Goal: Navigation & Orientation: Find specific page/section

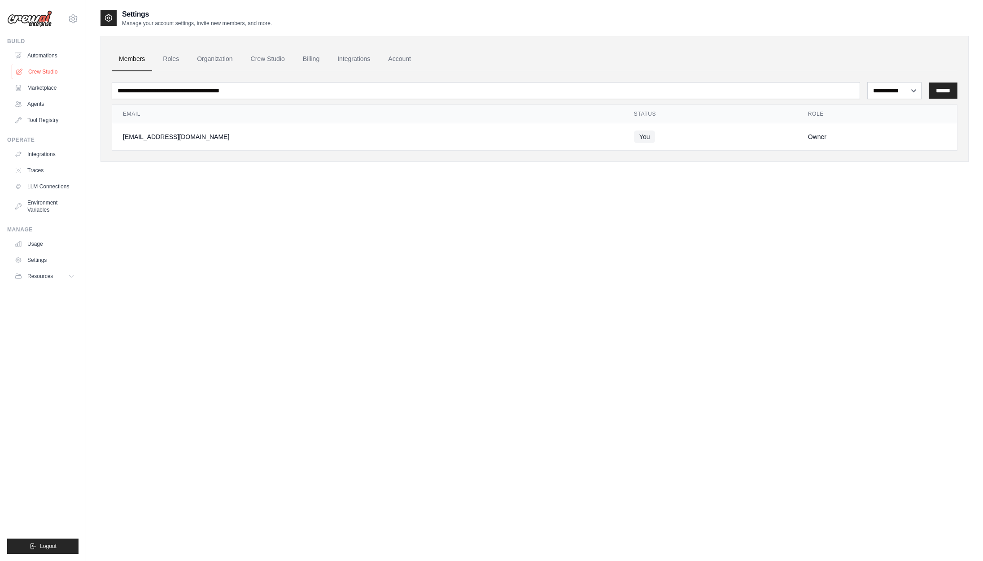
click at [45, 67] on link "Crew Studio" at bounding box center [46, 72] width 68 height 14
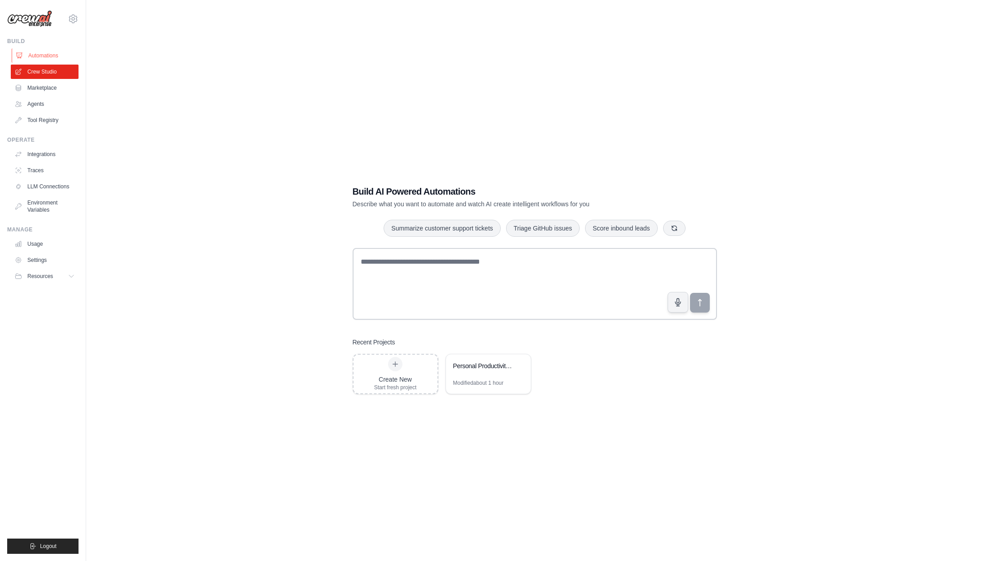
click at [41, 52] on link "Automations" at bounding box center [46, 55] width 68 height 14
